Goal: Information Seeking & Learning: Stay updated

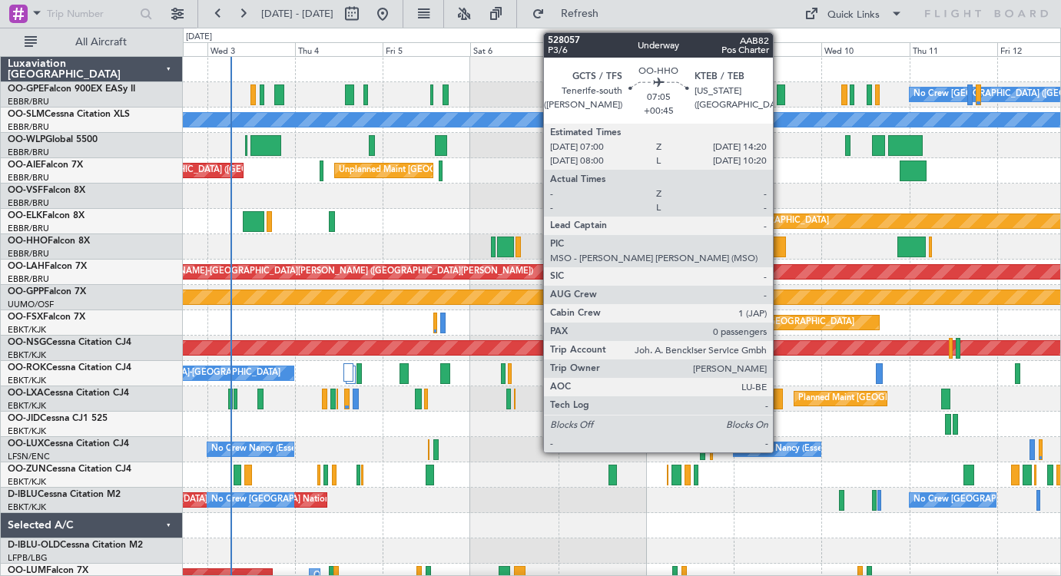
click at [780, 244] on div at bounding box center [771, 247] width 27 height 21
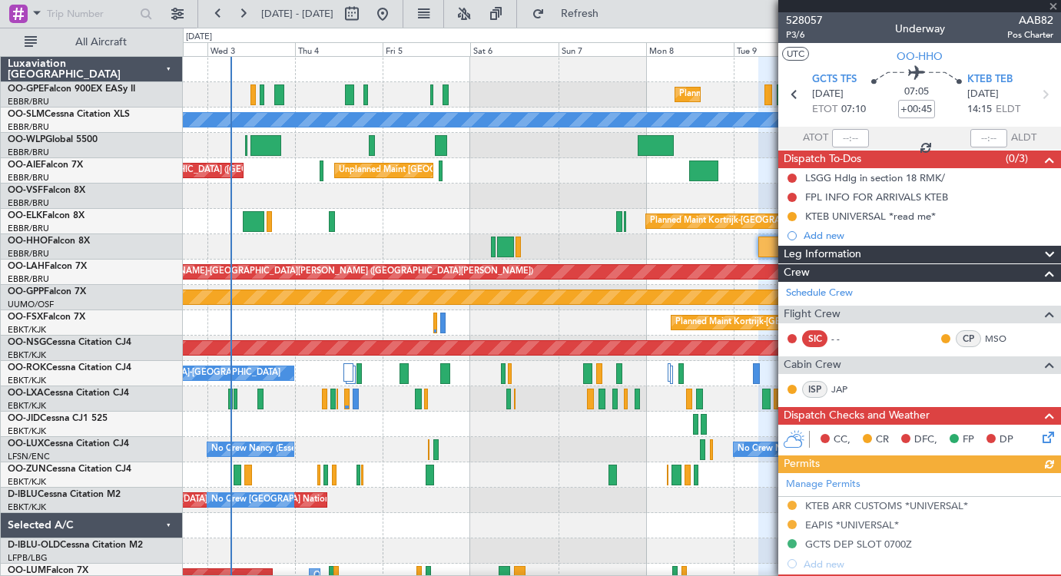
click at [1049, 5] on div at bounding box center [919, 6] width 283 height 12
click at [1053, 6] on div at bounding box center [919, 6] width 283 height 12
click at [1056, 7] on span at bounding box center [1053, 7] width 15 height 14
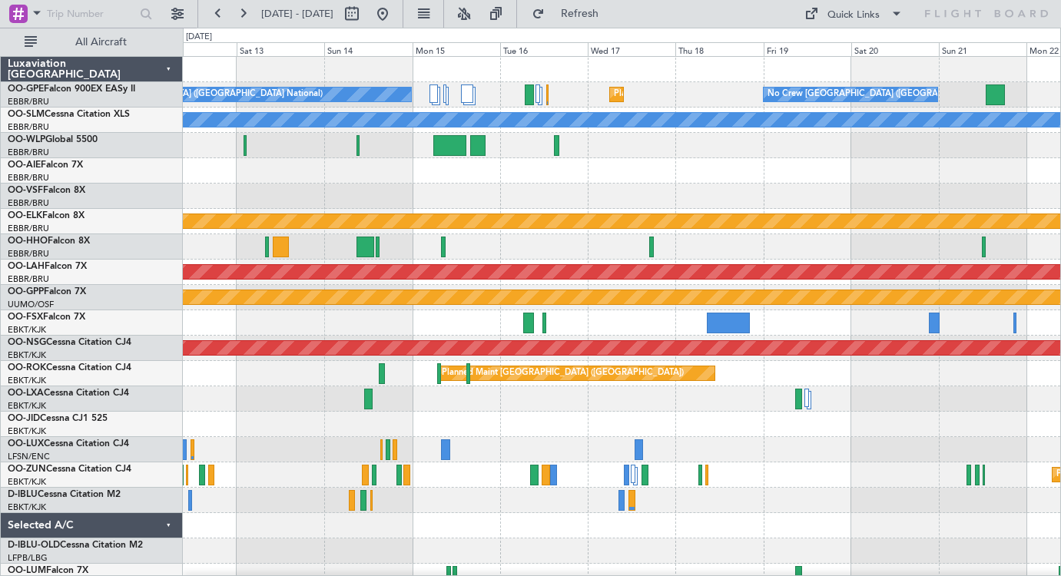
click at [168, 395] on div "No Crew [GEOGRAPHIC_DATA] ([GEOGRAPHIC_DATA] National) Planned Maint [GEOGRAPHI…" at bounding box center [530, 302] width 1061 height 549
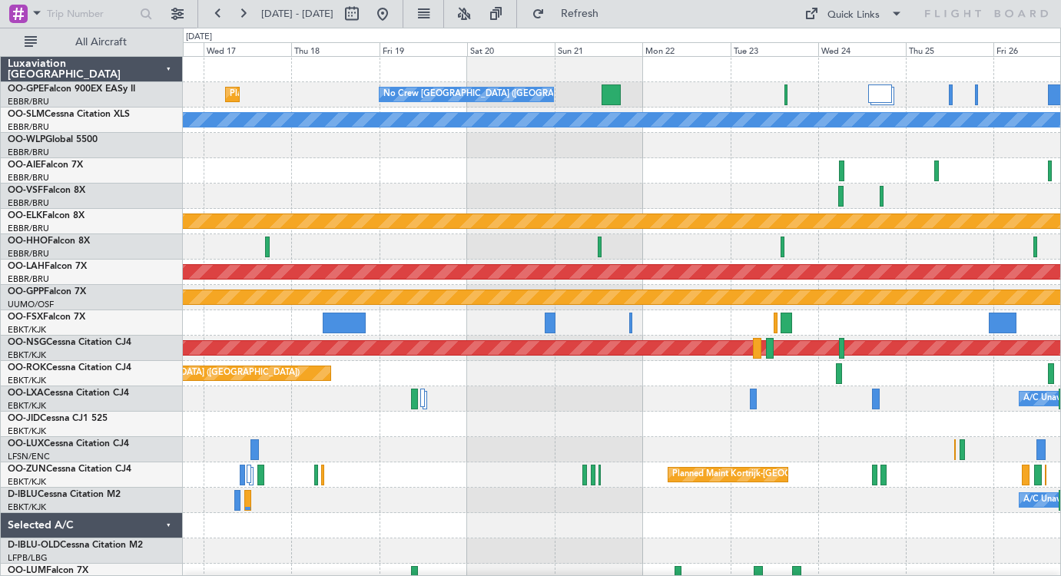
click at [483, 454] on div "Planned Maint [GEOGRAPHIC_DATA] ([GEOGRAPHIC_DATA] National) No Crew [GEOGRAPHI…" at bounding box center [622, 361] width 878 height 609
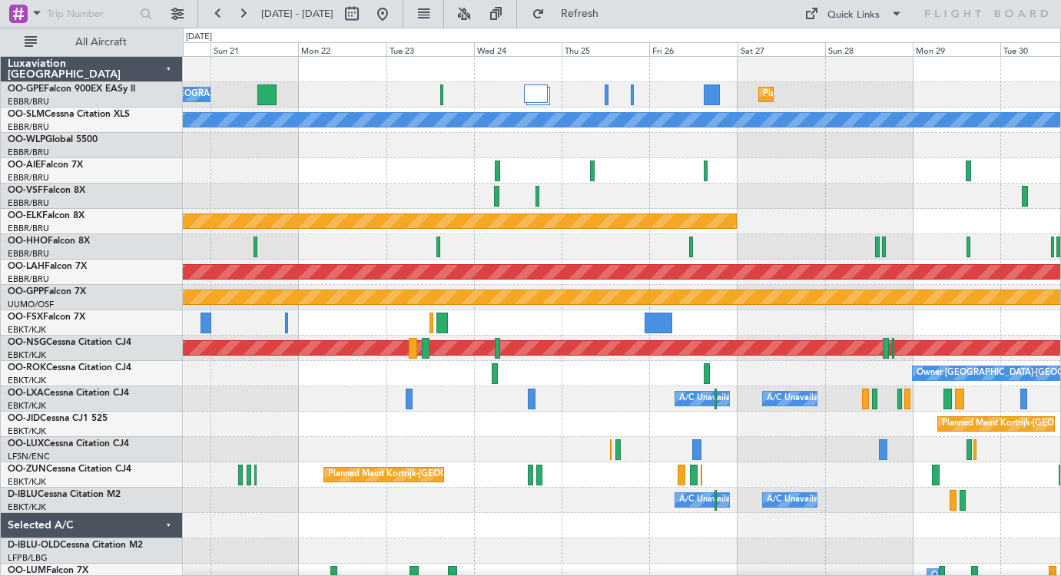
click at [604, 519] on div at bounding box center [622, 525] width 878 height 25
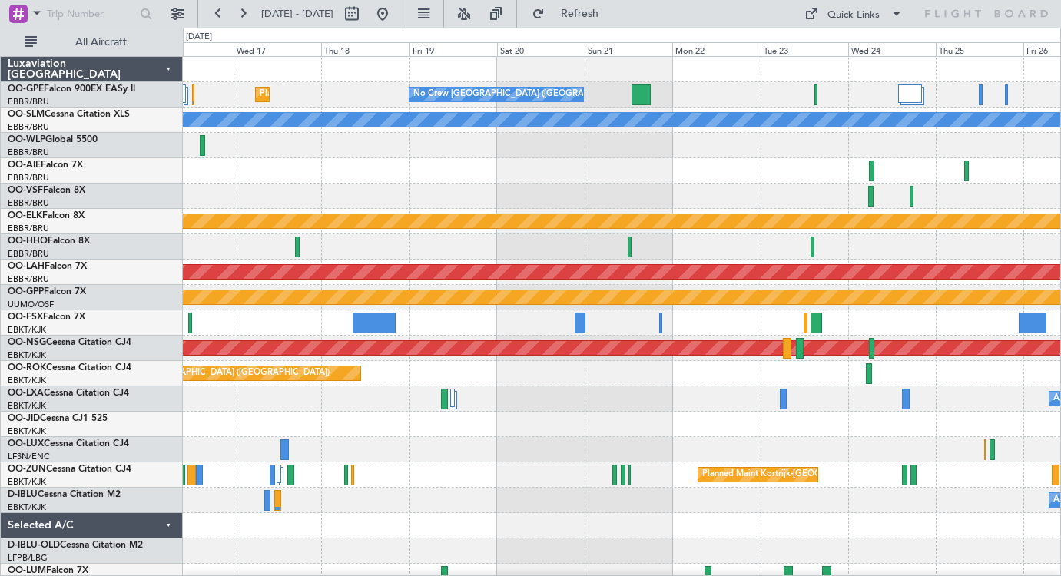
click at [604, 404] on div "A/C Unavailable [GEOGRAPHIC_DATA] ([GEOGRAPHIC_DATA] National) A/C Unavailable" at bounding box center [622, 399] width 878 height 25
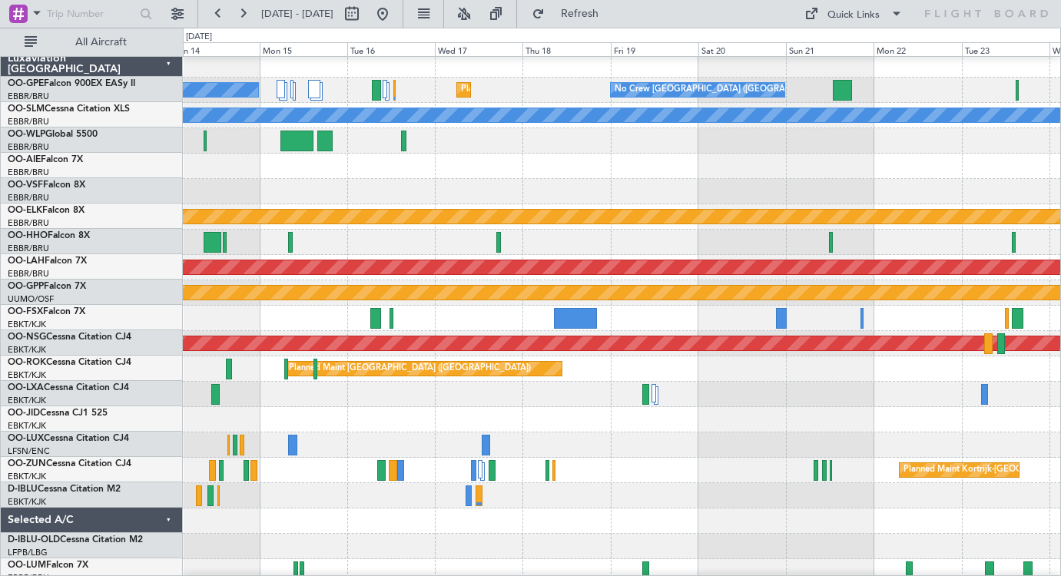
click at [504, 319] on div at bounding box center [622, 318] width 878 height 25
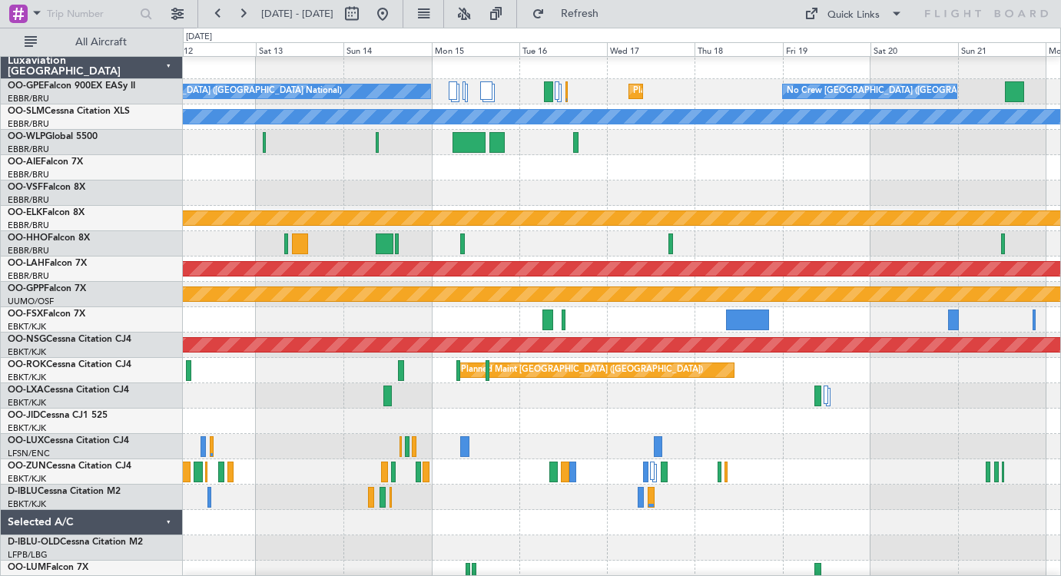
click at [742, 317] on div "Planned Maint Kortrijk-[GEOGRAPHIC_DATA]" at bounding box center [622, 319] width 878 height 25
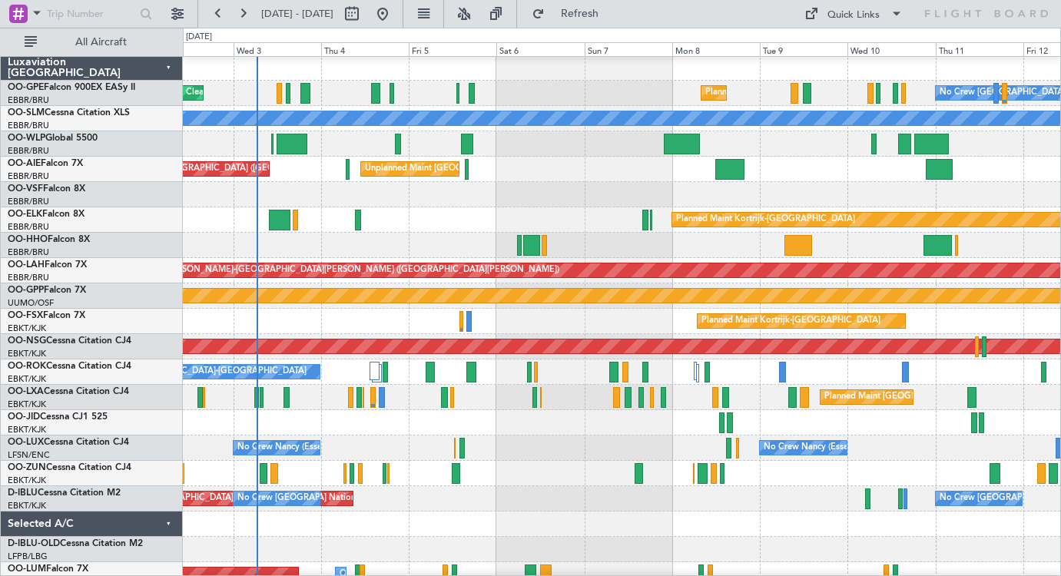
scroll to position [0, 0]
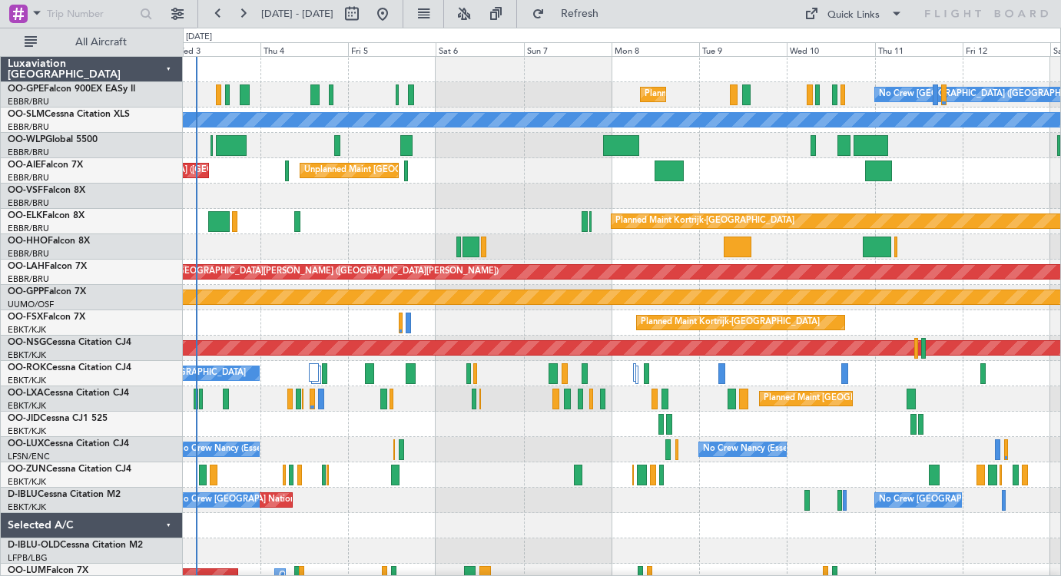
click at [756, 196] on div "No Crew [GEOGRAPHIC_DATA] ([GEOGRAPHIC_DATA] National) Planned Maint [GEOGRAPHI…" at bounding box center [622, 361] width 878 height 609
